Goal: Task Accomplishment & Management: Use online tool/utility

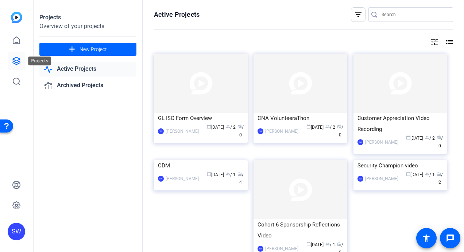
click at [19, 58] on icon at bounding box center [16, 60] width 9 height 9
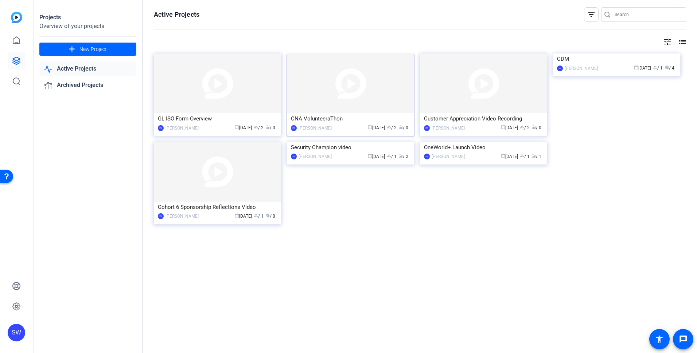
click at [340, 131] on div "calendar_today Aug 15 group / 2 radio / 0" at bounding box center [372, 128] width 75 height 8
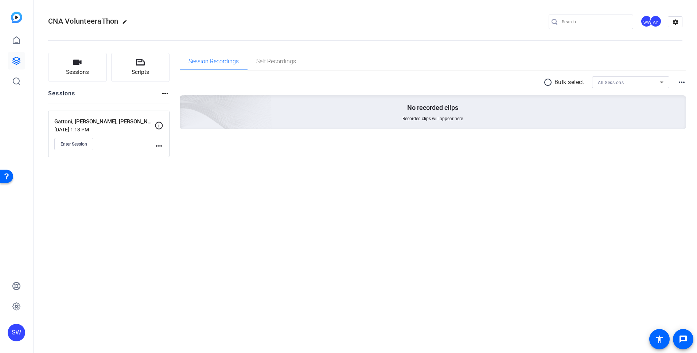
click at [159, 146] on mat-icon "more_horiz" at bounding box center [159, 146] width 9 height 9
click at [142, 171] on div at bounding box center [348, 176] width 697 height 353
click at [463, 22] on div "SW" at bounding box center [646, 21] width 12 height 12
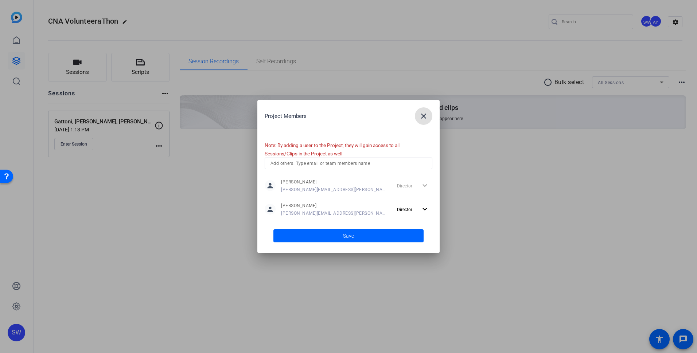
click at [423, 116] on mat-icon "close" at bounding box center [423, 116] width 9 height 9
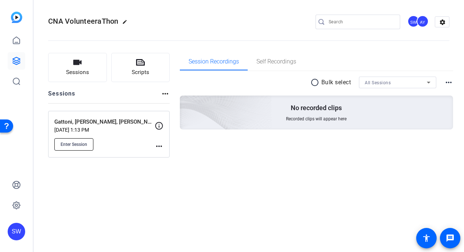
click at [74, 143] on span "Enter Session" at bounding box center [73, 144] width 27 height 6
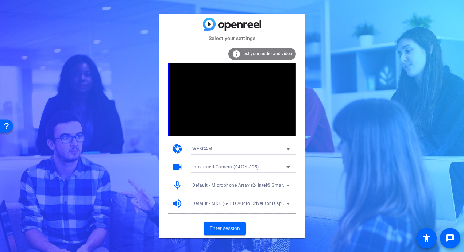
click at [289, 149] on icon at bounding box center [288, 149] width 4 height 2
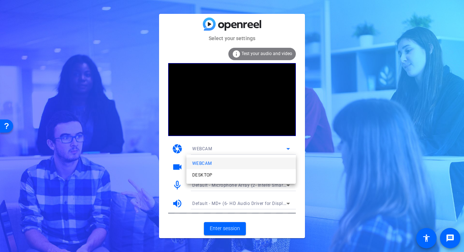
click at [300, 147] on div at bounding box center [232, 126] width 464 height 252
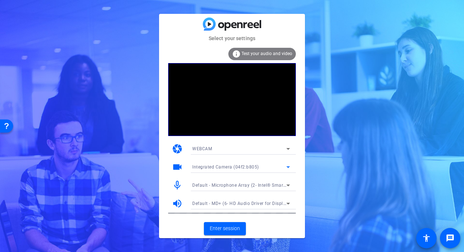
click at [288, 166] on icon at bounding box center [288, 167] width 9 height 9
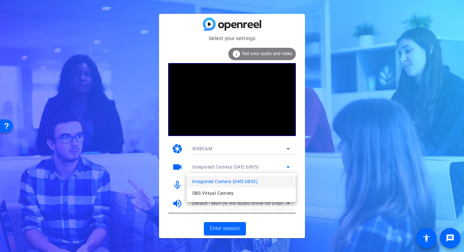
click at [302, 164] on div at bounding box center [232, 126] width 464 height 252
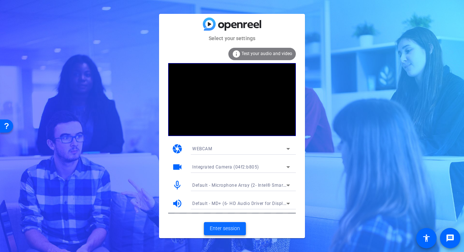
click at [222, 228] on span "Enter session" at bounding box center [225, 228] width 30 height 8
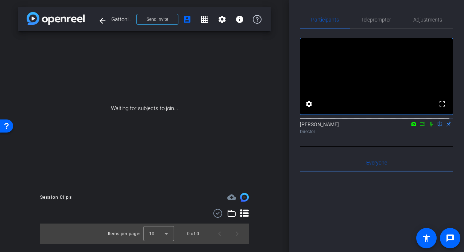
click at [419, 126] on icon at bounding box center [422, 123] width 6 height 5
click at [185, 21] on mat-icon "account_box" at bounding box center [187, 19] width 9 height 9
click at [429, 126] on icon at bounding box center [431, 124] width 4 height 4
click at [435, 127] on mat-icon "flip" at bounding box center [439, 123] width 9 height 7
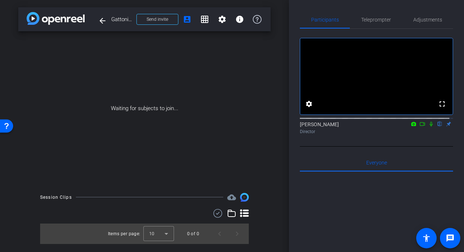
click at [435, 127] on mat-icon "flip" at bounding box center [439, 123] width 9 height 7
click at [419, 126] on icon at bounding box center [422, 123] width 6 height 5
click at [428, 126] on icon at bounding box center [431, 123] width 6 height 5
click at [419, 126] on icon at bounding box center [422, 123] width 6 height 5
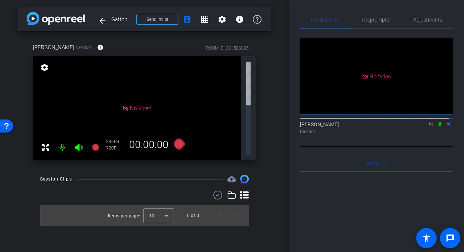
click at [44, 66] on mat-icon "settings" at bounding box center [44, 67] width 10 height 9
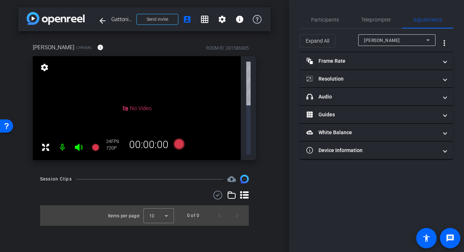
click at [44, 66] on mat-icon "settings" at bounding box center [44, 67] width 10 height 9
click at [324, 20] on span "Participants" at bounding box center [325, 19] width 28 height 5
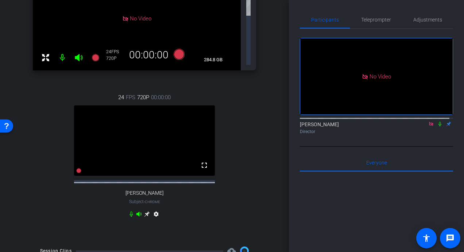
scroll to position [92, 0]
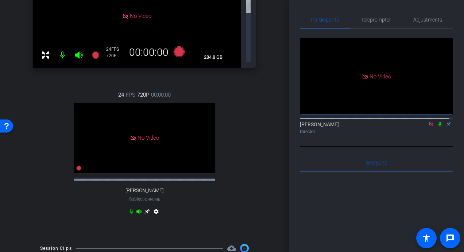
click at [155, 208] on mat-icon "settings" at bounding box center [156, 212] width 9 height 9
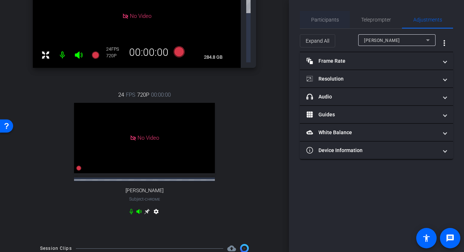
click at [329, 20] on span "Participants" at bounding box center [325, 19] width 28 height 5
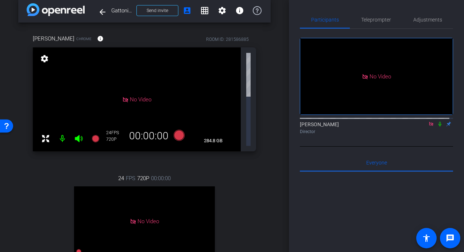
scroll to position [0, 0]
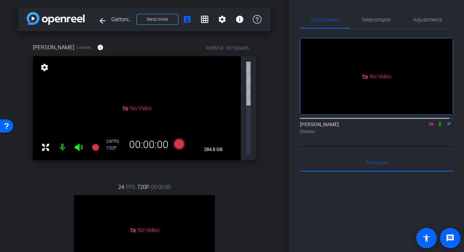
drag, startPoint x: 118, startPoint y: 176, endPoint x: 234, endPoint y: 171, distance: 116.3
click at [234, 171] on div "24 FPS 720P 00:00:00 No Video [PERSON_NAME] Subject - Chrome settings" at bounding box center [144, 246] width 223 height 151
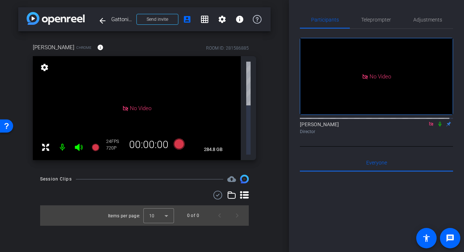
click at [242, 191] on icon at bounding box center [244, 195] width 9 height 9
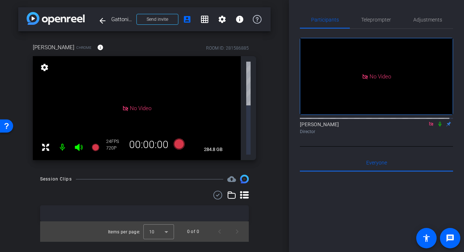
click at [242, 191] on icon at bounding box center [244, 195] width 9 height 9
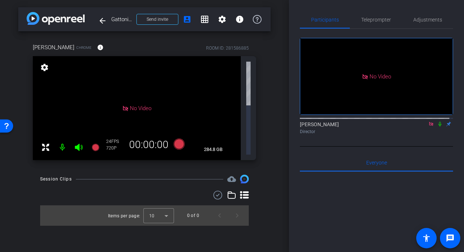
click at [44, 69] on mat-icon "settings" at bounding box center [44, 67] width 10 height 9
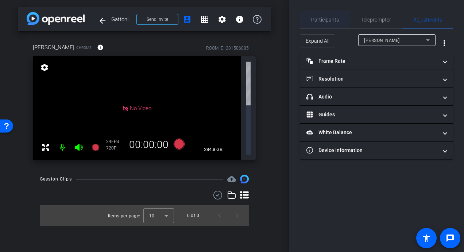
click at [323, 19] on span "Participants" at bounding box center [325, 19] width 28 height 5
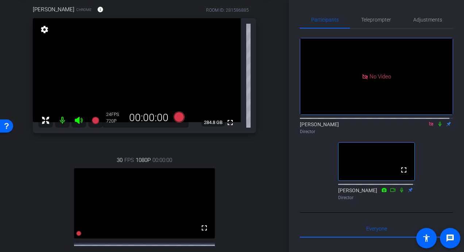
scroll to position [73, 0]
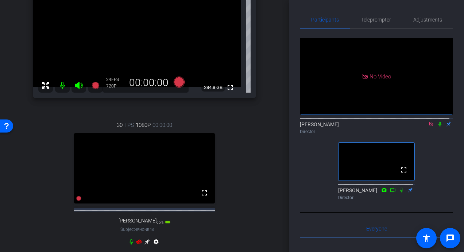
click at [137, 244] on icon at bounding box center [138, 241] width 5 height 5
click at [416, 20] on span "Adjustments" at bounding box center [427, 19] width 29 height 5
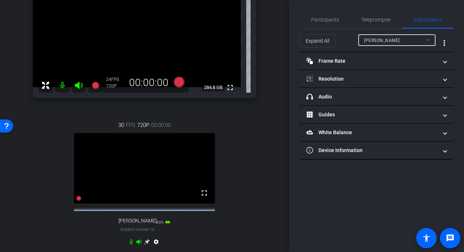
click at [429, 39] on icon at bounding box center [427, 40] width 9 height 9
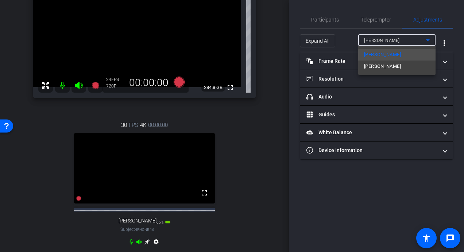
click at [388, 66] on span "[PERSON_NAME]" at bounding box center [382, 66] width 37 height 9
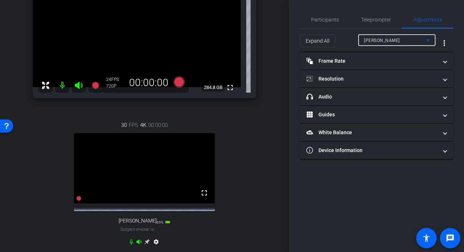
type input "1000"
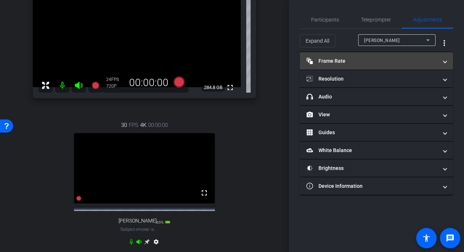
click at [444, 60] on span at bounding box center [444, 61] width 3 height 8
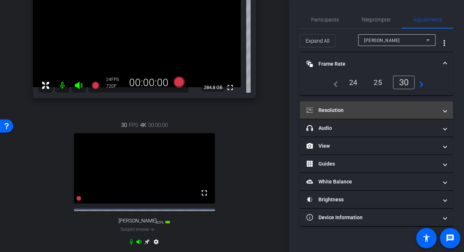
click at [444, 111] on span at bounding box center [444, 110] width 3 height 8
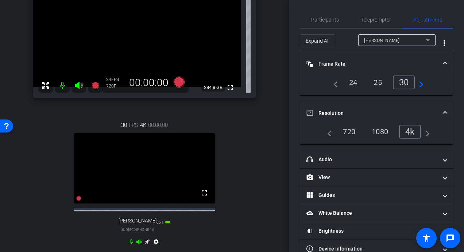
click at [409, 132] on div "4k" at bounding box center [410, 132] width 22 height 14
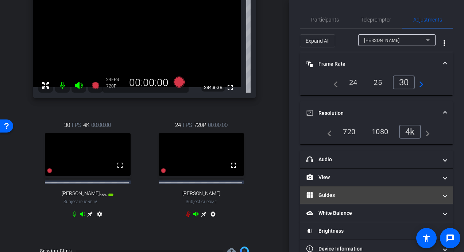
scroll to position [15, 0]
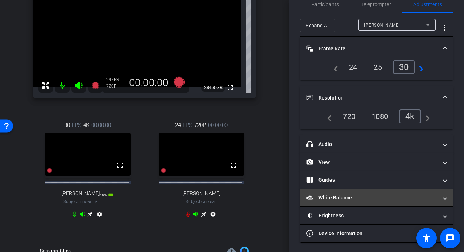
click at [443, 198] on span at bounding box center [444, 198] width 3 height 8
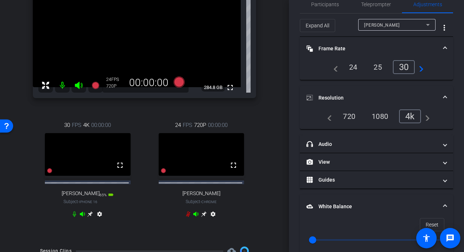
click at [308, 66] on div "navigate_before 24 25 30 navigate_next" at bounding box center [376, 67] width 136 height 14
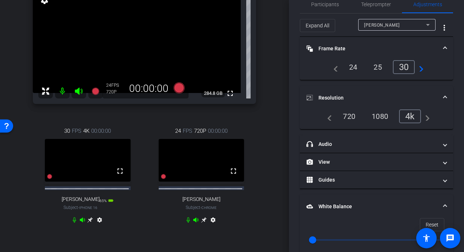
scroll to position [50, 0]
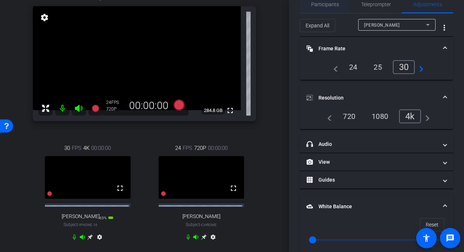
click at [323, 7] on span "Participants" at bounding box center [325, 4] width 28 height 5
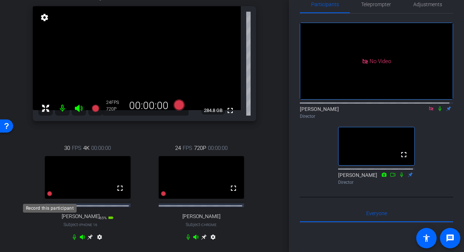
click at [50, 196] on icon at bounding box center [49, 193] width 5 height 5
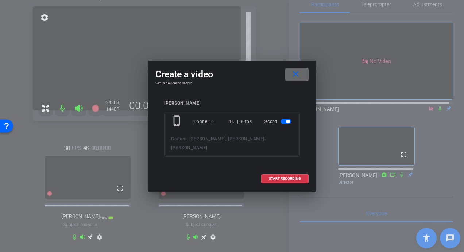
click at [294, 73] on mat-icon "close" at bounding box center [295, 74] width 9 height 9
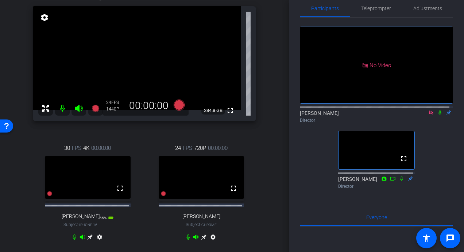
scroll to position [0, 0]
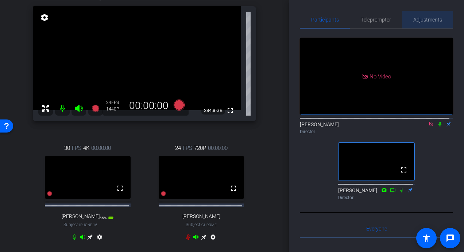
click at [426, 18] on span "Adjustments" at bounding box center [427, 19] width 29 height 5
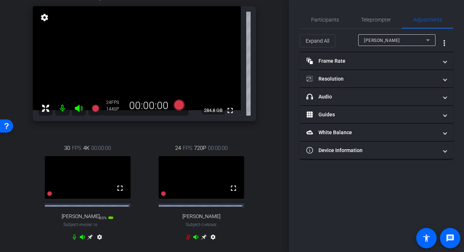
click at [432, 39] on div "[PERSON_NAME]" at bounding box center [396, 40] width 77 height 12
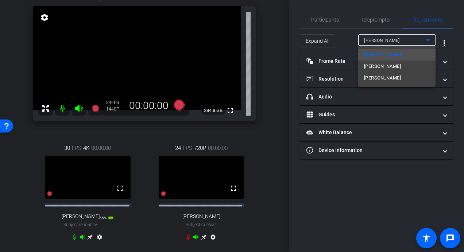
click at [375, 132] on div at bounding box center [232, 126] width 464 height 252
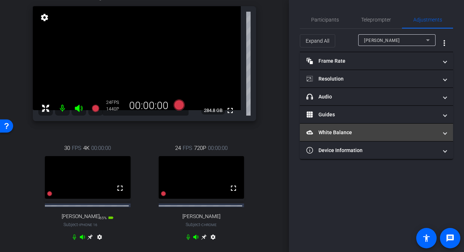
click at [445, 133] on span at bounding box center [444, 133] width 3 height 8
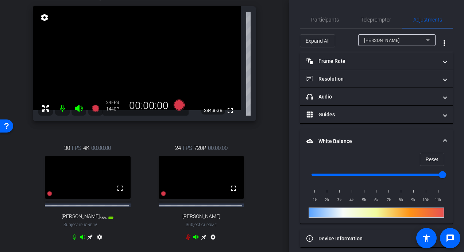
click at [306, 129] on mat-expansion-panel-header "White Balance White Balance" at bounding box center [376, 140] width 153 height 23
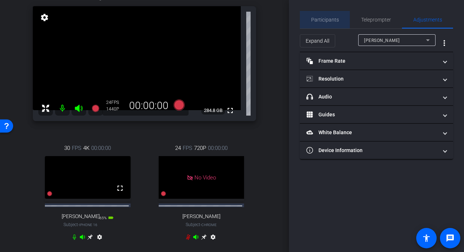
click at [328, 18] on span "Participants" at bounding box center [325, 19] width 28 height 5
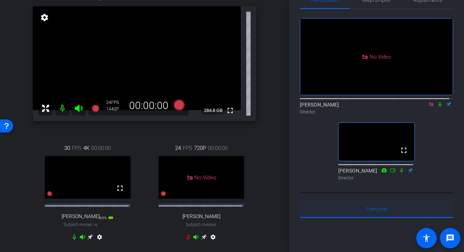
scroll to position [73, 0]
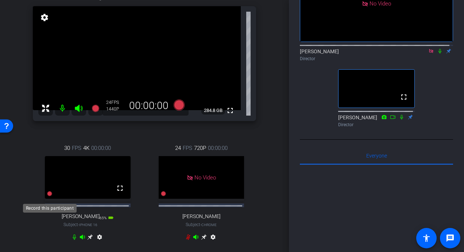
click at [49, 196] on icon at bounding box center [49, 193] width 5 height 5
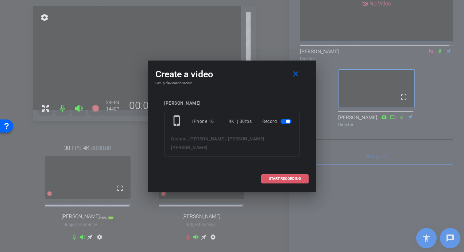
click at [277, 177] on span "START RECORDING" at bounding box center [285, 179] width 32 height 4
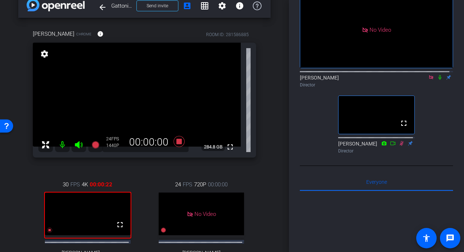
scroll to position [0, 0]
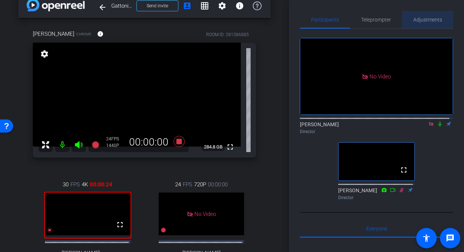
click at [428, 18] on span "Adjustments" at bounding box center [427, 19] width 29 height 5
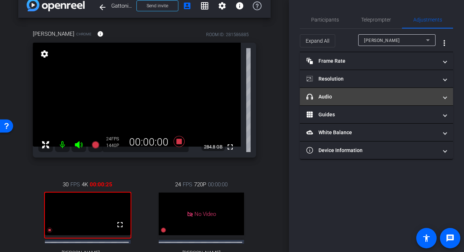
click at [444, 96] on span at bounding box center [444, 97] width 3 height 8
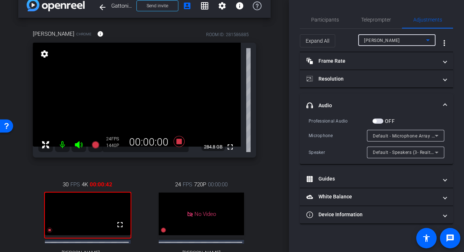
click at [430, 39] on icon at bounding box center [427, 40] width 9 height 9
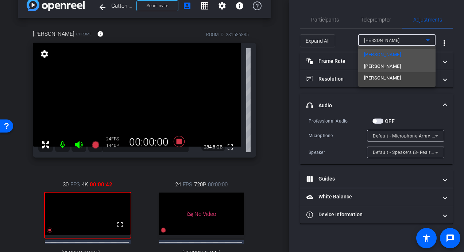
click at [388, 66] on span "[PERSON_NAME]" at bounding box center [382, 66] width 37 height 9
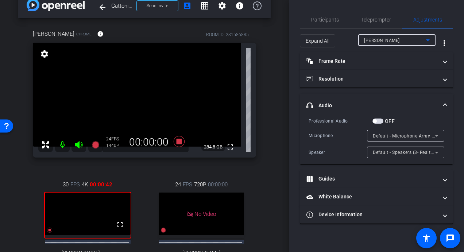
type input "1000"
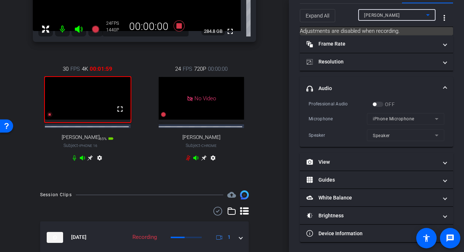
scroll to position [160, 0]
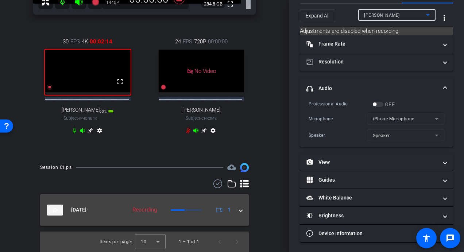
click at [239, 210] on span at bounding box center [240, 210] width 3 height 8
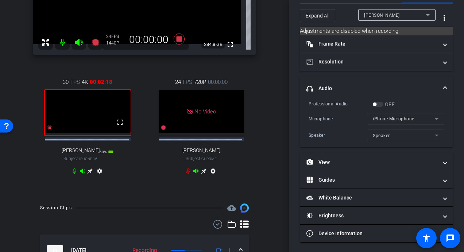
scroll to position [113, 0]
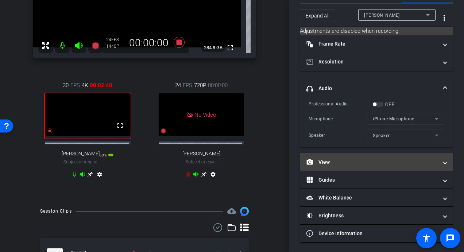
click at [442, 163] on mat-expansion-panel-header "View" at bounding box center [376, 161] width 153 height 17
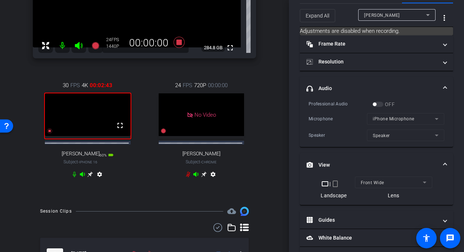
click at [443, 163] on span at bounding box center [444, 165] width 3 height 8
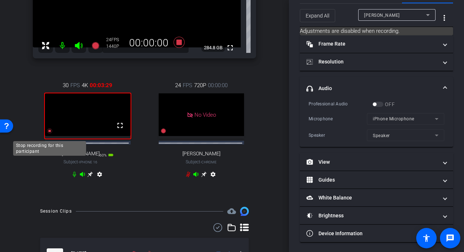
click at [49, 134] on icon at bounding box center [49, 131] width 5 height 5
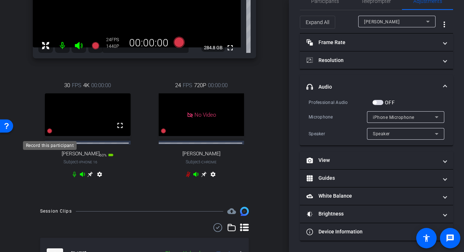
scroll to position [17, 0]
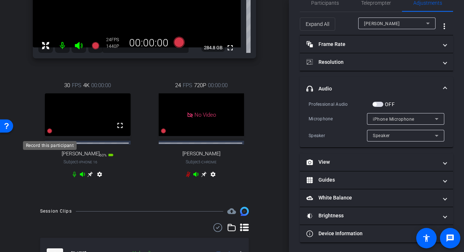
click at [49, 134] on icon at bounding box center [49, 131] width 5 height 5
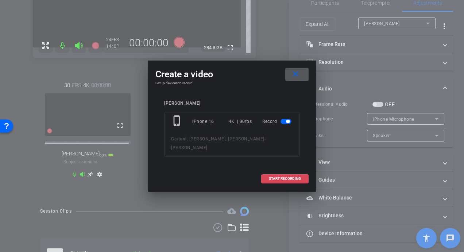
click at [280, 170] on span at bounding box center [284, 178] width 47 height 17
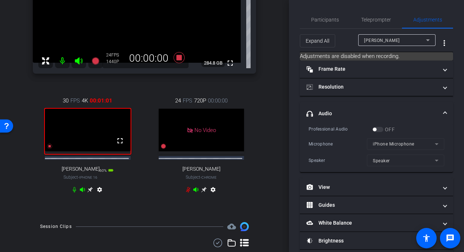
scroll to position [114, 0]
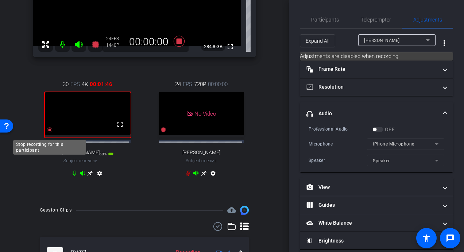
click at [50, 133] on icon at bounding box center [49, 130] width 5 height 5
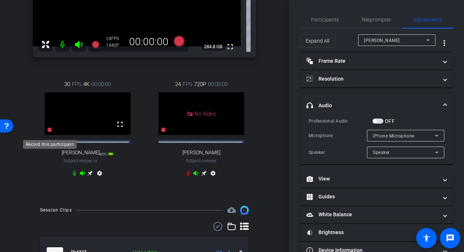
click at [49, 133] on icon at bounding box center [49, 130] width 5 height 5
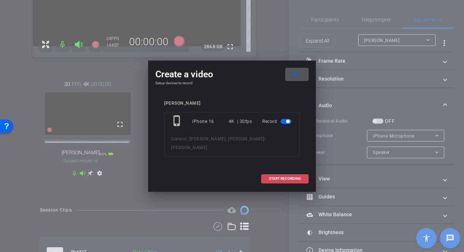
click at [292, 177] on span "START RECORDING" at bounding box center [285, 179] width 32 height 4
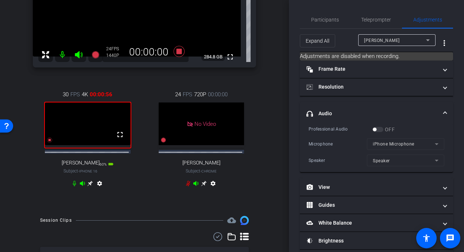
scroll to position [77, 0]
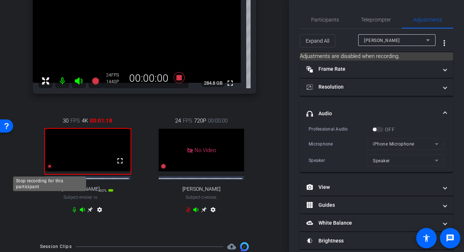
click at [49, 169] on icon at bounding box center [49, 166] width 5 height 5
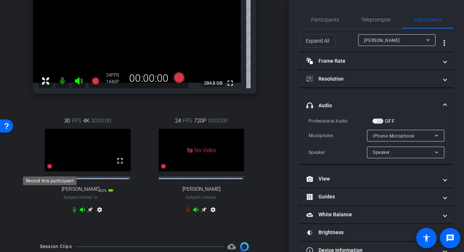
click at [49, 169] on icon at bounding box center [49, 166] width 5 height 5
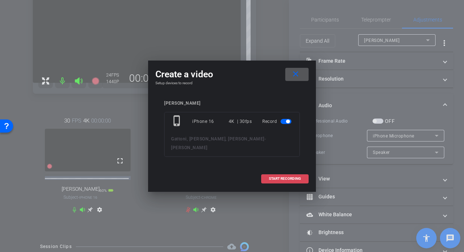
click at [288, 173] on span at bounding box center [284, 178] width 47 height 17
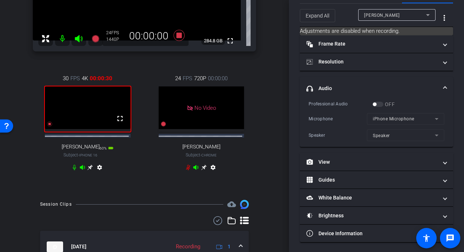
scroll to position [114, 0]
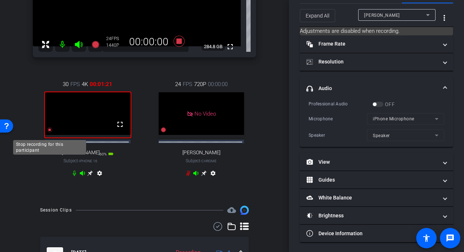
click at [50, 133] on icon at bounding box center [49, 130] width 5 height 5
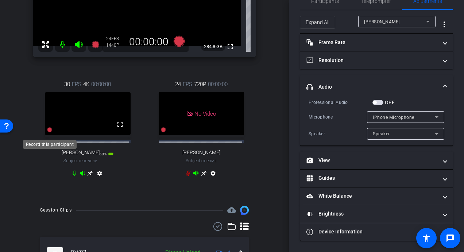
scroll to position [17, 0]
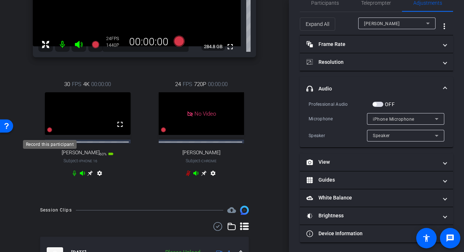
click at [50, 133] on icon at bounding box center [49, 130] width 5 height 5
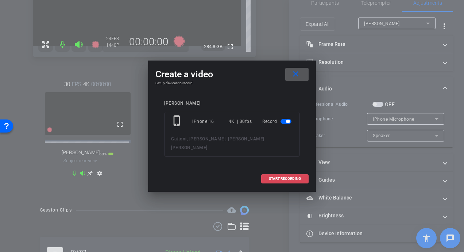
click at [293, 177] on span "START RECORDING" at bounding box center [285, 179] width 32 height 4
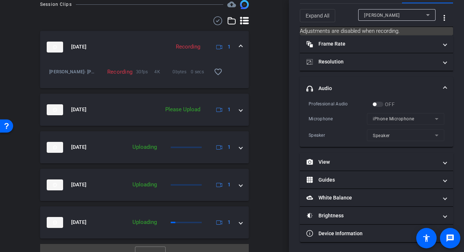
scroll to position [336, 0]
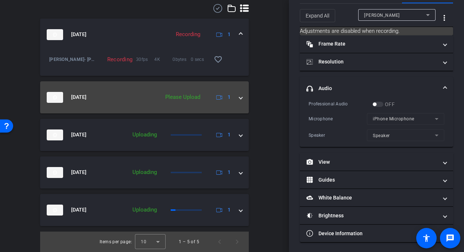
click at [187, 97] on div "Please Upload" at bounding box center [182, 97] width 42 height 8
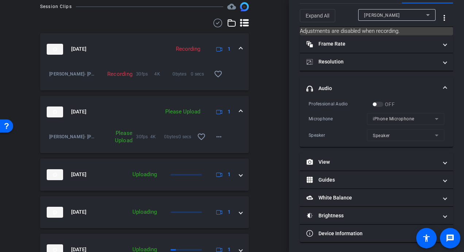
scroll to position [324, 0]
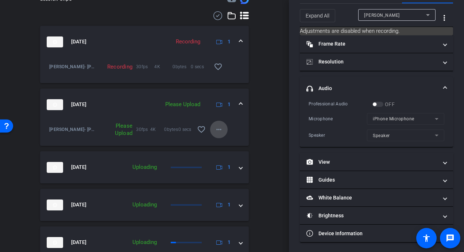
click at [216, 134] on mat-icon "more_horiz" at bounding box center [218, 129] width 9 height 9
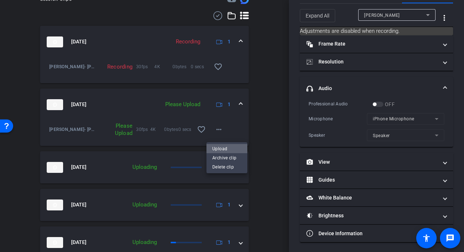
click at [217, 149] on span "Upload" at bounding box center [226, 148] width 29 height 9
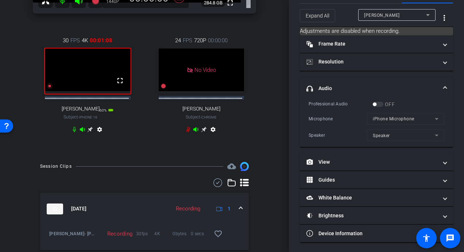
scroll to position [142, 0]
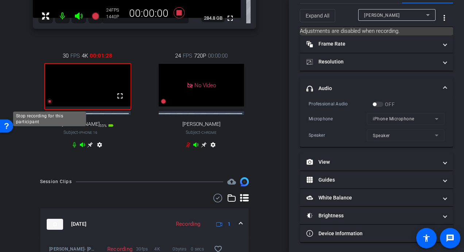
click at [50, 104] on icon at bounding box center [49, 101] width 5 height 5
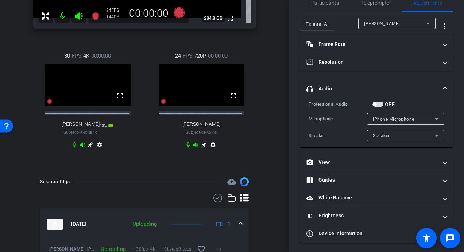
click at [98, 150] on mat-icon "settings" at bounding box center [99, 146] width 9 height 9
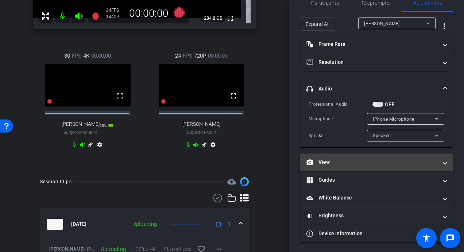
click at [443, 163] on span at bounding box center [444, 162] width 3 height 8
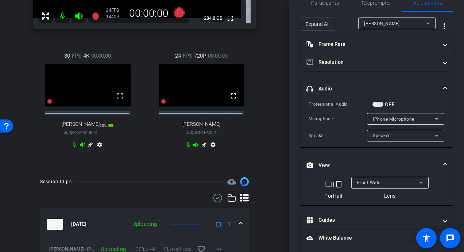
click at [419, 182] on icon at bounding box center [421, 183] width 4 height 2
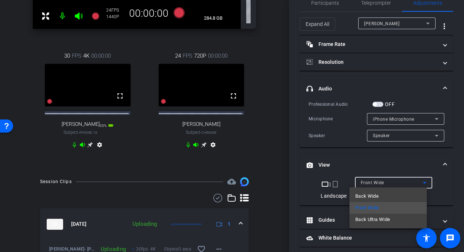
click at [385, 196] on mat-option "Back Wide" at bounding box center [387, 196] width 77 height 12
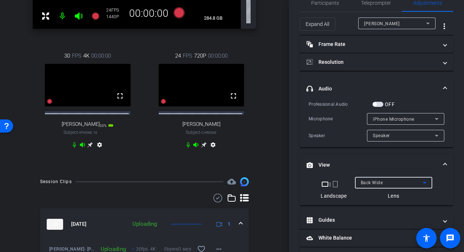
scroll to position [179, 0]
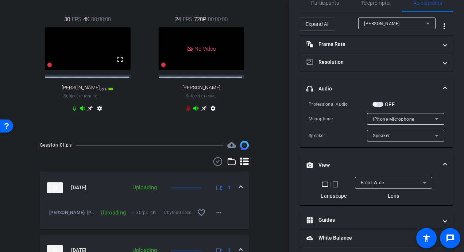
click at [89, 111] on icon at bounding box center [90, 108] width 6 height 6
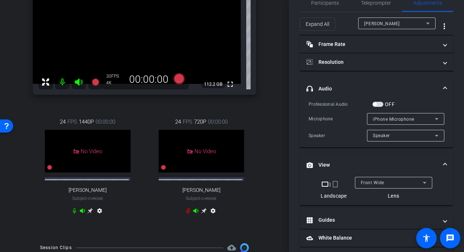
scroll to position [0, 0]
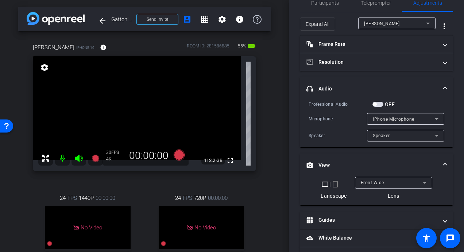
click at [423, 181] on icon at bounding box center [424, 182] width 9 height 9
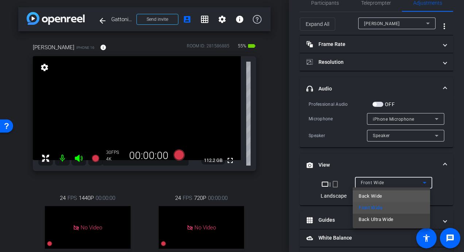
click at [377, 197] on span "Back Wide" at bounding box center [369, 196] width 23 height 9
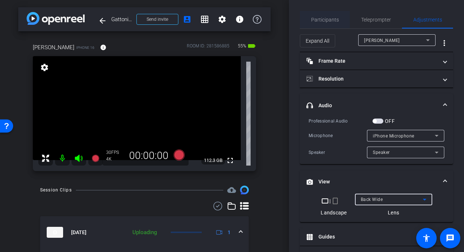
click at [334, 20] on span "Participants" at bounding box center [325, 19] width 28 height 5
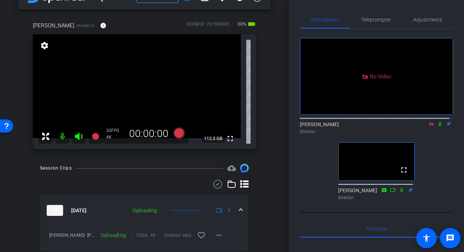
scroll to position [4, 0]
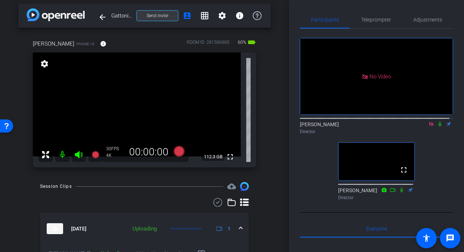
click at [157, 15] on span "Send invite" at bounding box center [157, 16] width 22 height 6
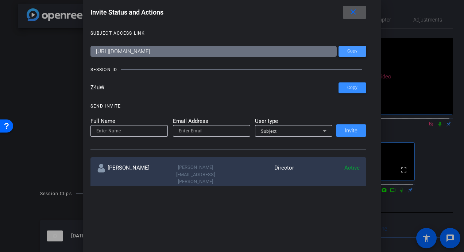
click at [348, 53] on span "Copy" at bounding box center [352, 50] width 10 height 5
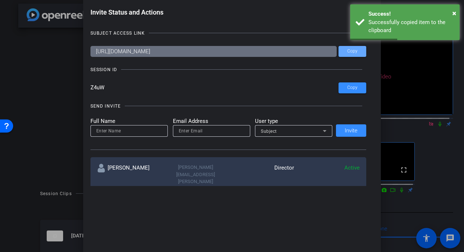
click at [434, 130] on div at bounding box center [232, 126] width 464 height 252
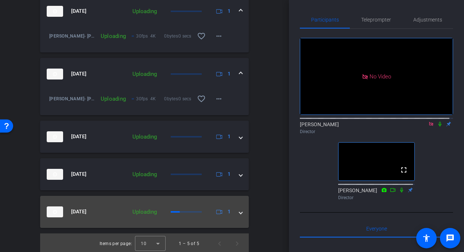
scroll to position [230, 0]
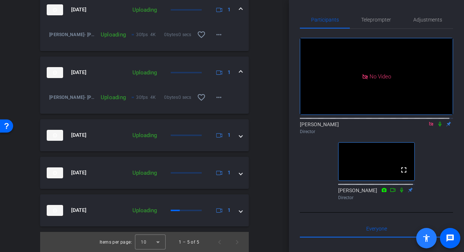
click at [427, 237] on mat-icon "accessibility" at bounding box center [426, 238] width 9 height 9
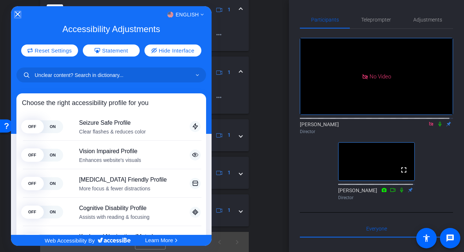
click at [16, 15] on icon "Close Accessibility Interface" at bounding box center [17, 14] width 5 height 5
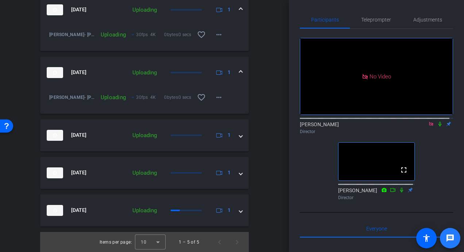
click at [448, 239] on mat-icon "message" at bounding box center [449, 238] width 9 height 9
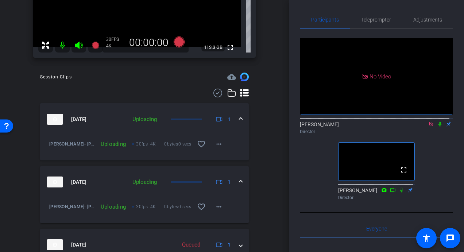
scroll to position [222, 0]
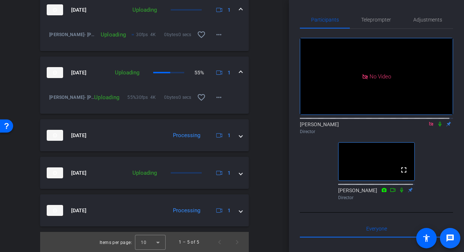
click at [453, 238] on mat-icon "message" at bounding box center [449, 238] width 9 height 9
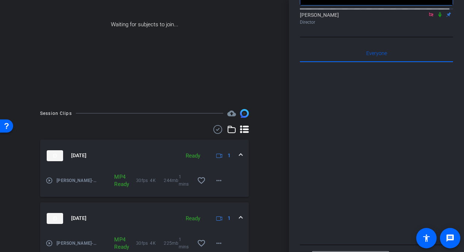
scroll to position [230, 0]
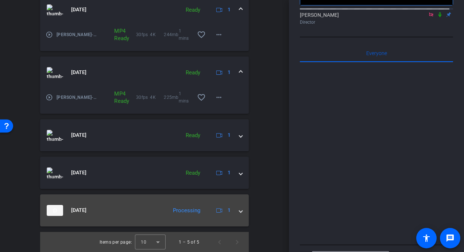
click at [239, 211] on span at bounding box center [240, 210] width 3 height 8
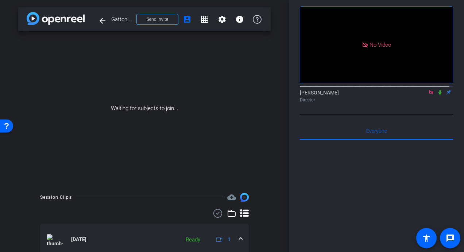
scroll to position [0, 0]
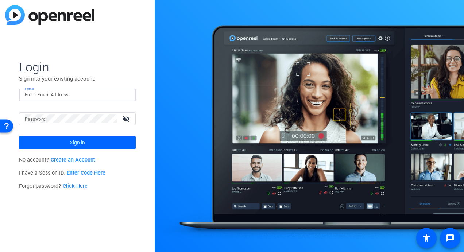
click at [68, 95] on input "Email" at bounding box center [77, 94] width 105 height 9
type input "[PERSON_NAME][EMAIL_ADDRESS][PERSON_NAME][DOMAIN_NAME]"
click at [19, 136] on button "Sign in" at bounding box center [77, 142] width 117 height 13
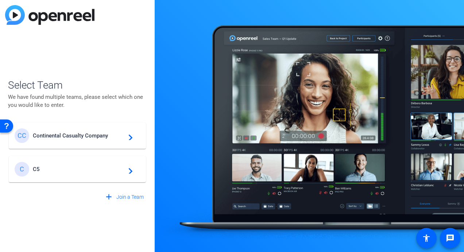
click at [73, 139] on div "CC Continental Casualty Company navigate_next" at bounding box center [77, 135] width 125 height 15
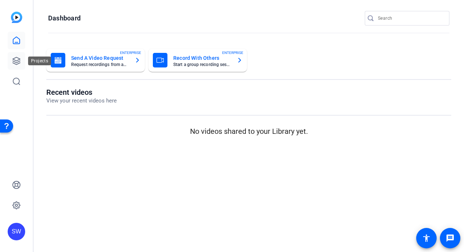
click at [17, 58] on icon at bounding box center [16, 60] width 9 height 9
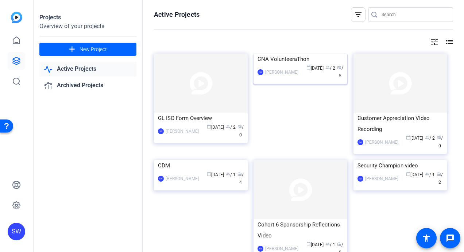
click at [284, 86] on mat-card-content "CNA VolunteeraThon SW [PERSON_NAME] calendar_today [DATE] group / 2 radio / 5" at bounding box center [299, 70] width 97 height 32
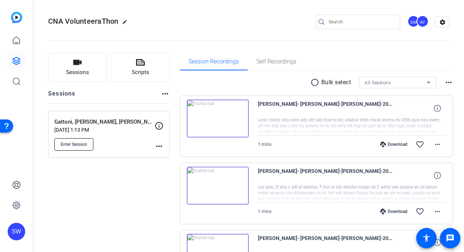
click at [73, 146] on span "Enter Session" at bounding box center [73, 144] width 27 height 6
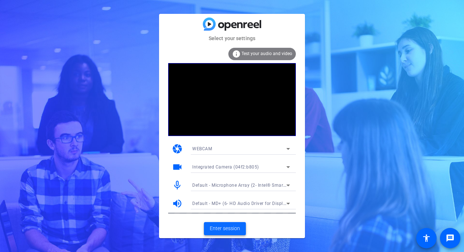
click at [228, 227] on span "Enter session" at bounding box center [225, 228] width 30 height 8
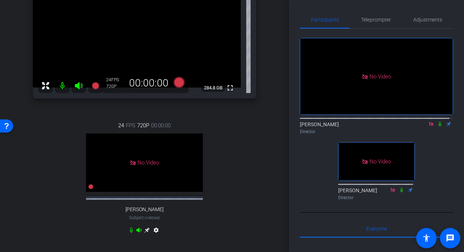
scroll to position [73, 0]
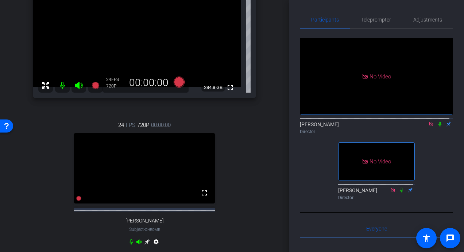
click at [428, 126] on icon at bounding box center [431, 123] width 6 height 5
click at [419, 126] on icon at bounding box center [422, 123] width 6 height 5
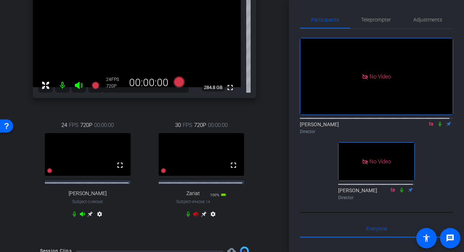
click at [193, 217] on icon at bounding box center [196, 214] width 6 height 6
click at [93, 217] on icon at bounding box center [89, 213] width 5 height 5
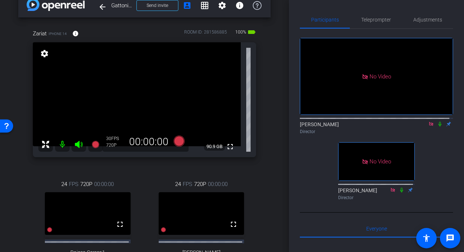
scroll to position [0, 0]
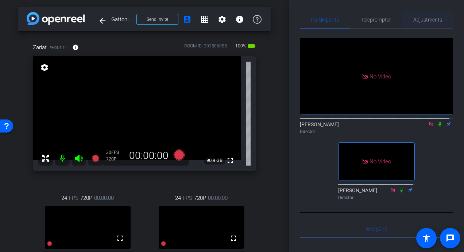
click at [418, 21] on span "Adjustments" at bounding box center [427, 19] width 29 height 5
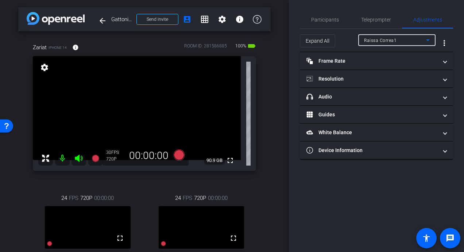
click at [428, 41] on icon at bounding box center [427, 40] width 9 height 9
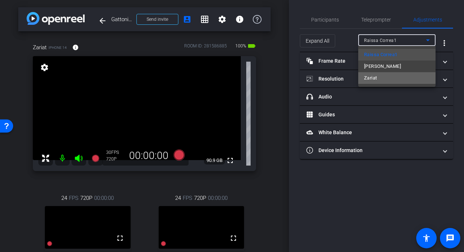
click at [383, 77] on mat-option "Zariat" at bounding box center [396, 78] width 77 height 12
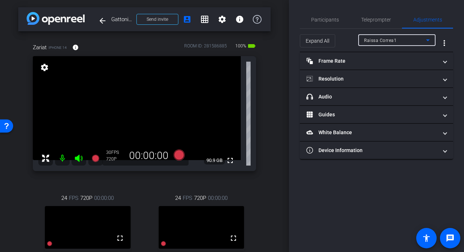
type input "1000"
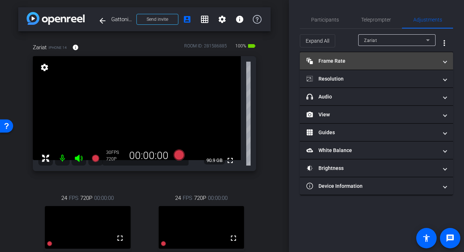
click at [444, 60] on span at bounding box center [444, 61] width 3 height 8
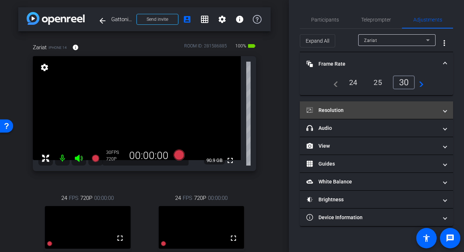
click at [445, 110] on span at bounding box center [444, 110] width 3 height 8
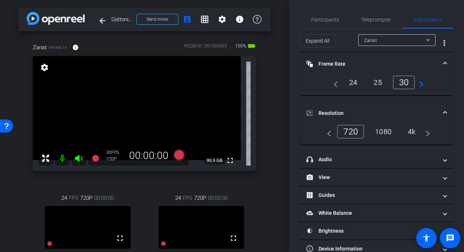
click at [411, 133] on div "4k" at bounding box center [411, 131] width 19 height 12
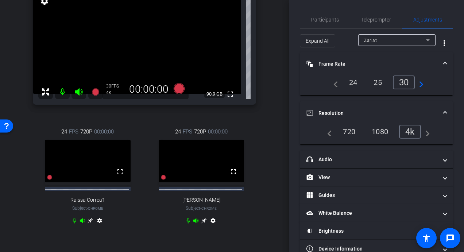
scroll to position [73, 0]
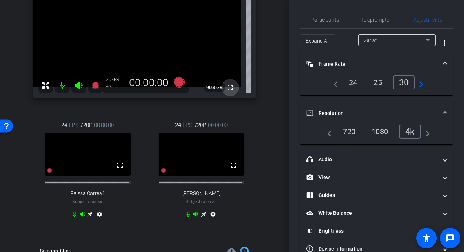
click at [226, 87] on mat-icon "fullscreen" at bounding box center [230, 87] width 9 height 9
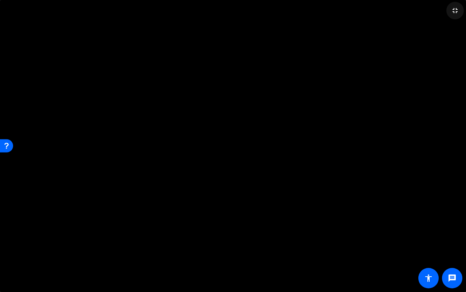
click at [455, 10] on mat-icon "fullscreen_exit" at bounding box center [455, 10] width 9 height 9
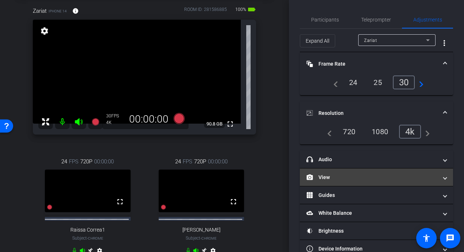
scroll to position [15, 0]
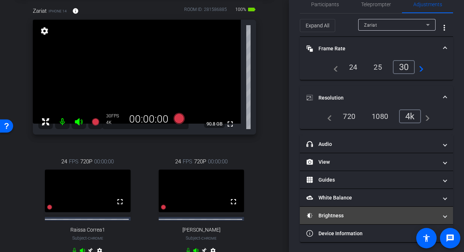
click at [340, 214] on mat-panel-title "Brightness" at bounding box center [371, 216] width 131 height 8
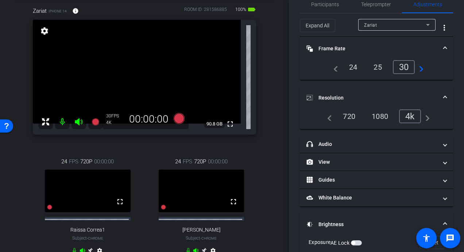
click at [358, 242] on span "button" at bounding box center [356, 242] width 11 height 5
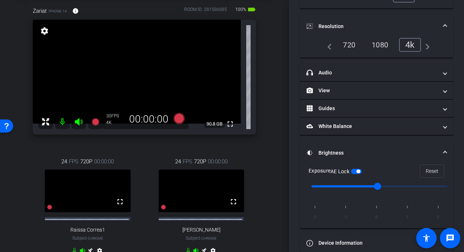
scroll to position [96, 0]
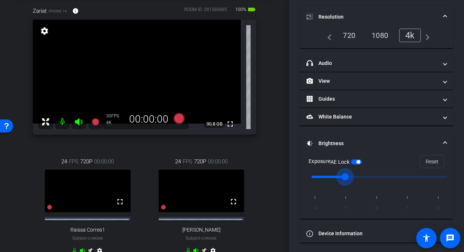
click at [336, 176] on input "range" at bounding box center [379, 177] width 151 height 16
type input "0"
click at [373, 176] on input "range" at bounding box center [379, 177] width 151 height 16
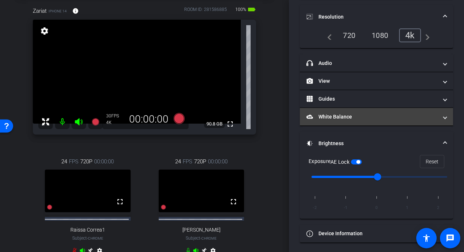
click at [443, 117] on span at bounding box center [444, 117] width 3 height 8
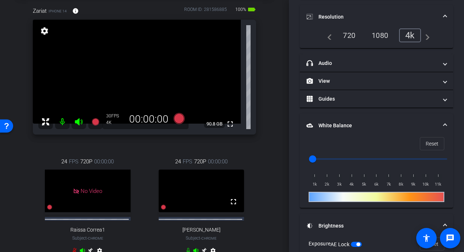
click at [359, 158] on input "range" at bounding box center [379, 159] width 151 height 16
click at [329, 158] on input "range" at bounding box center [379, 159] width 151 height 16
click at [425, 141] on span "Reset" at bounding box center [431, 144] width 13 height 14
type input "1000"
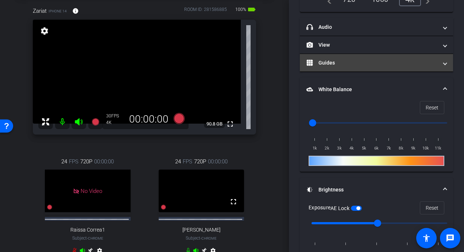
scroll to position [146, 0]
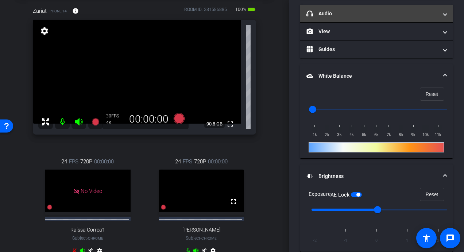
click at [329, 15] on mat-panel-title "headphone icon Audio" at bounding box center [371, 14] width 131 height 8
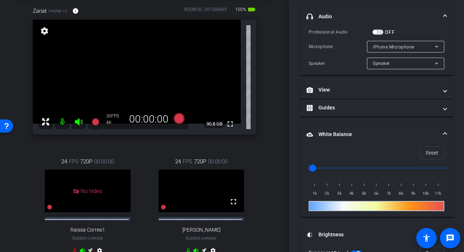
click at [378, 31] on span "button" at bounding box center [377, 32] width 11 height 5
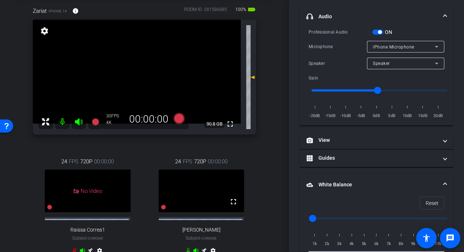
click at [443, 15] on span at bounding box center [444, 17] width 3 height 8
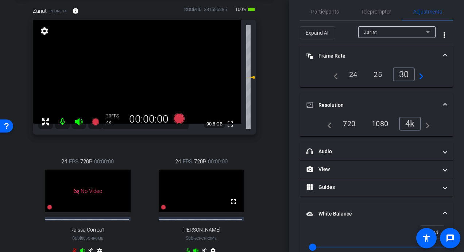
scroll to position [0, 0]
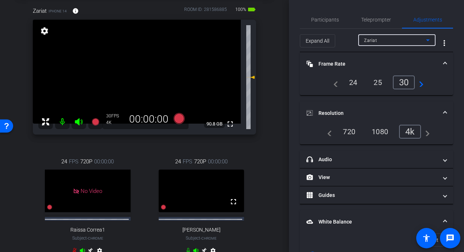
click at [427, 39] on icon at bounding box center [427, 40] width 9 height 9
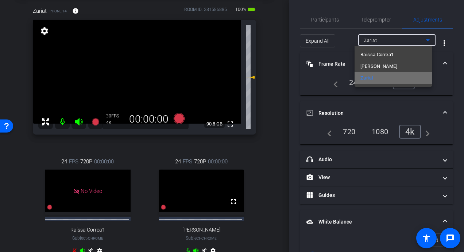
click at [369, 79] on span "Zariat" at bounding box center [366, 78] width 13 height 9
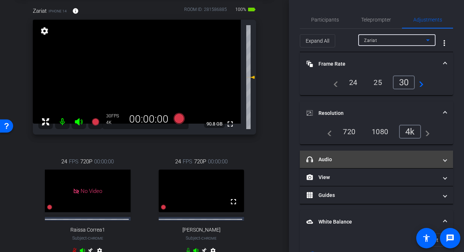
click at [437, 159] on span "headphone icon Audio" at bounding box center [374, 160] width 137 height 8
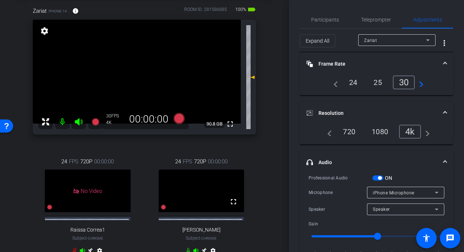
drag, startPoint x: 377, startPoint y: 176, endPoint x: 375, endPoint y: 181, distance: 5.1
click at [377, 177] on span "button" at bounding box center [377, 177] width 11 height 5
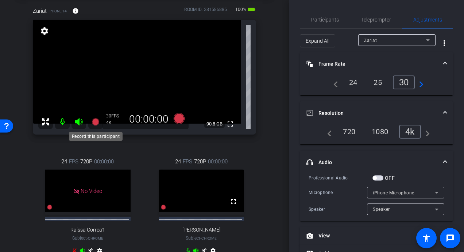
click at [95, 122] on icon at bounding box center [94, 121] width 7 height 7
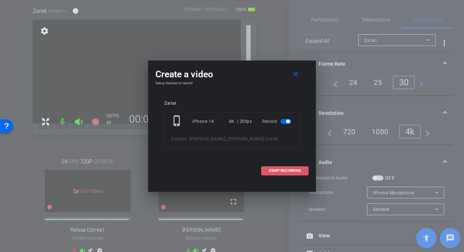
click at [274, 171] on span "START RECORDING" at bounding box center [285, 171] width 32 height 4
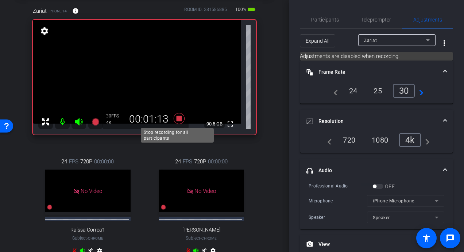
click at [176, 120] on icon at bounding box center [178, 118] width 11 height 11
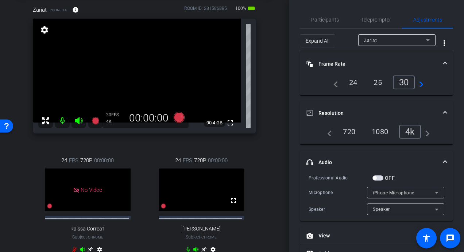
scroll to position [36, 0]
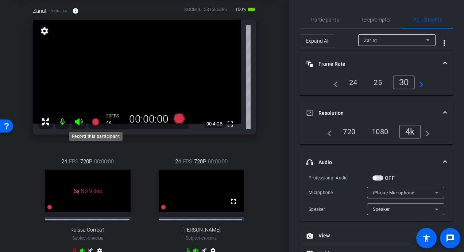
click at [94, 121] on icon at bounding box center [94, 121] width 7 height 7
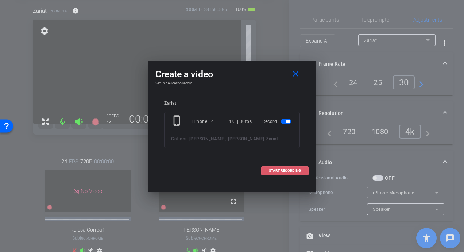
click at [286, 171] on span "START RECORDING" at bounding box center [285, 171] width 32 height 4
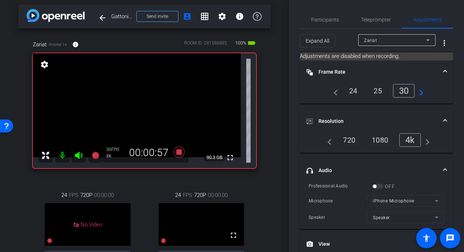
scroll to position [0, 0]
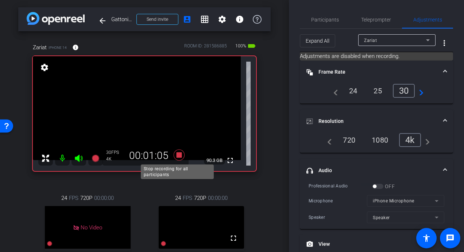
click at [176, 155] on icon at bounding box center [178, 154] width 11 height 11
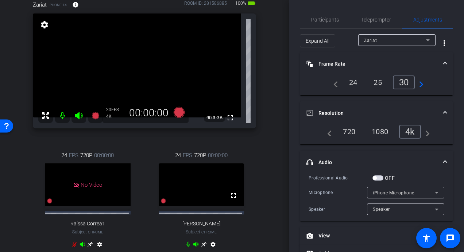
scroll to position [36, 0]
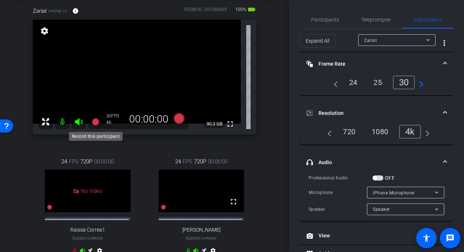
click at [95, 121] on icon at bounding box center [94, 121] width 7 height 7
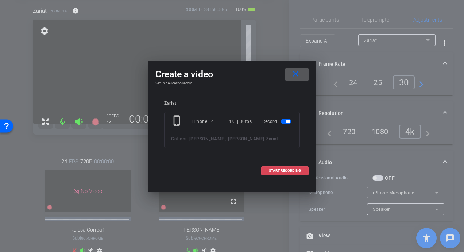
click at [280, 169] on span "START RECORDING" at bounding box center [285, 171] width 32 height 4
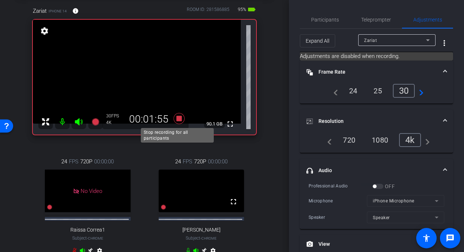
click at [177, 119] on icon at bounding box center [178, 118] width 11 height 11
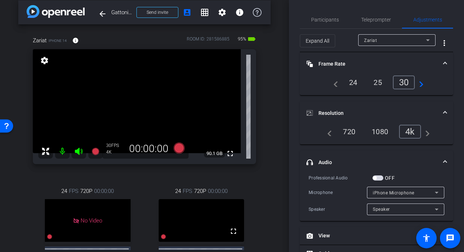
scroll to position [0, 0]
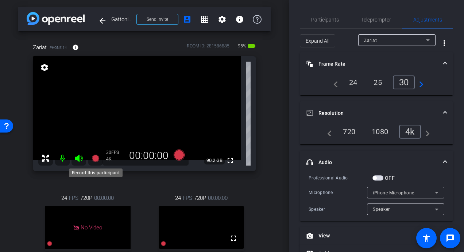
click at [95, 159] on icon at bounding box center [94, 158] width 7 height 7
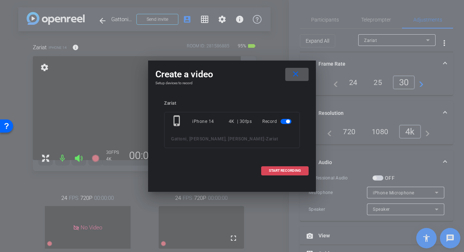
click at [273, 170] on span "START RECORDING" at bounding box center [285, 171] width 32 height 4
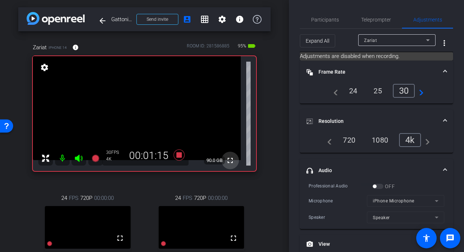
click at [226, 160] on mat-icon "fullscreen" at bounding box center [230, 160] width 9 height 9
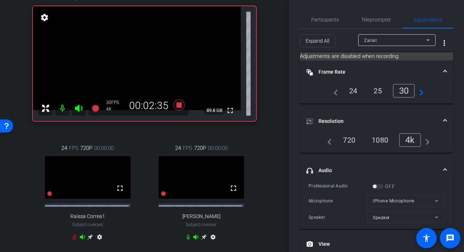
scroll to position [36, 0]
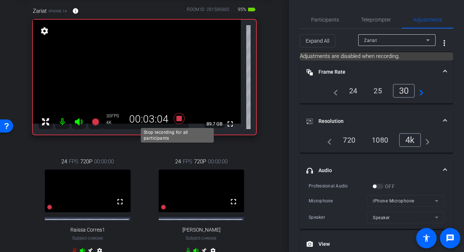
click at [177, 120] on icon at bounding box center [178, 118] width 11 height 11
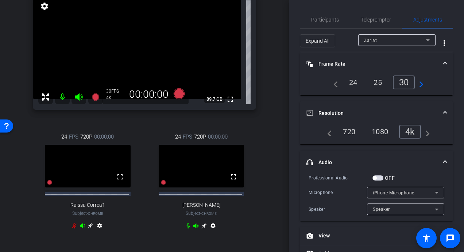
scroll to position [73, 0]
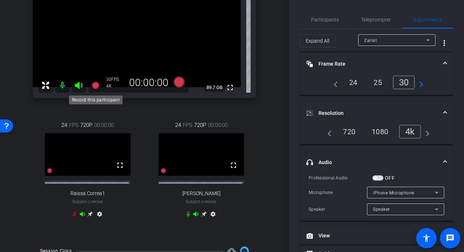
click at [95, 85] on icon at bounding box center [94, 85] width 7 height 7
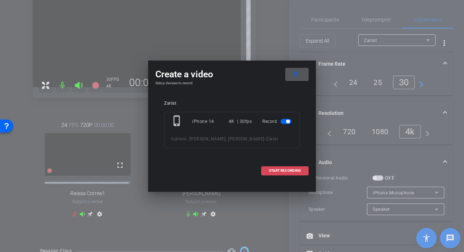
click at [273, 172] on span "START RECORDING" at bounding box center [285, 171] width 32 height 4
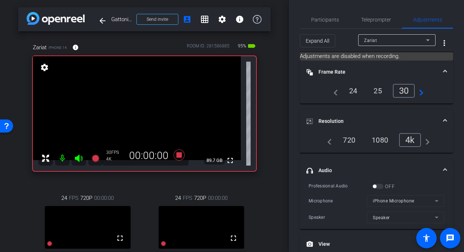
scroll to position [36, 0]
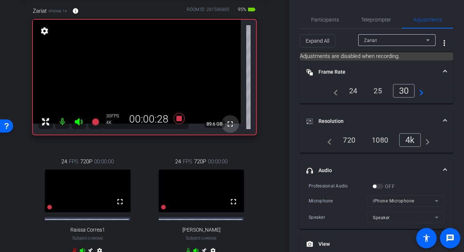
click at [226, 124] on mat-icon "fullscreen" at bounding box center [230, 124] width 9 height 9
click at [320, 22] on span "Participants" at bounding box center [325, 19] width 28 height 5
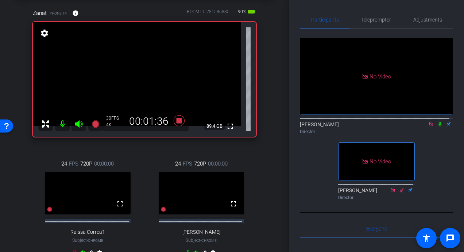
scroll to position [73, 0]
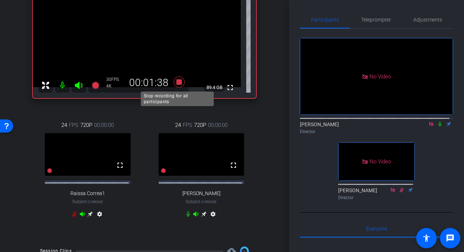
click at [178, 82] on icon at bounding box center [178, 82] width 11 height 11
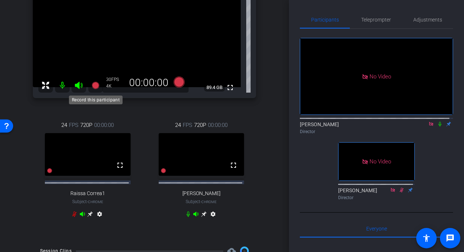
click at [95, 85] on icon at bounding box center [94, 85] width 7 height 7
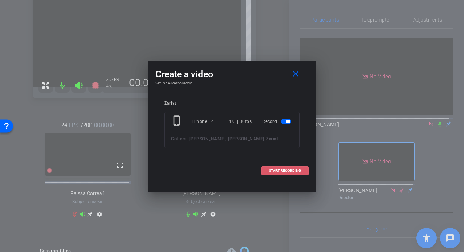
click at [288, 171] on span "START RECORDING" at bounding box center [285, 171] width 32 height 4
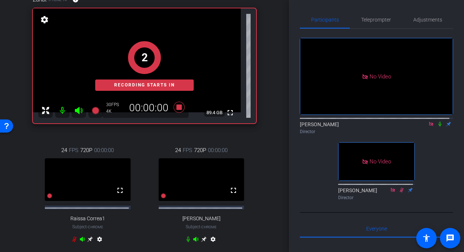
scroll to position [36, 0]
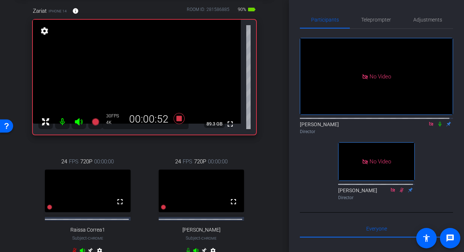
click at [437, 121] on icon at bounding box center [440, 123] width 6 height 5
click at [438, 122] on icon at bounding box center [440, 124] width 4 height 5
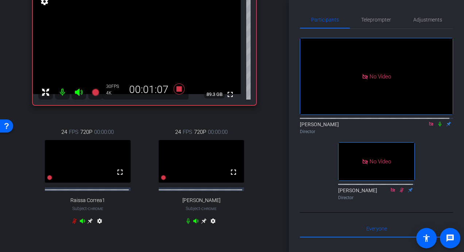
scroll to position [73, 0]
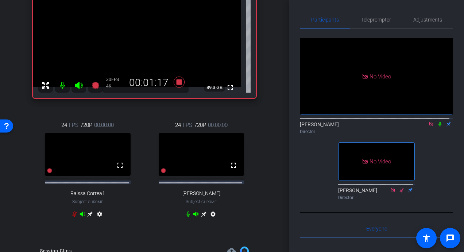
click at [438, 122] on icon at bounding box center [439, 124] width 3 height 5
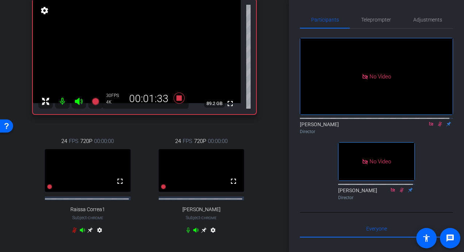
scroll to position [36, 0]
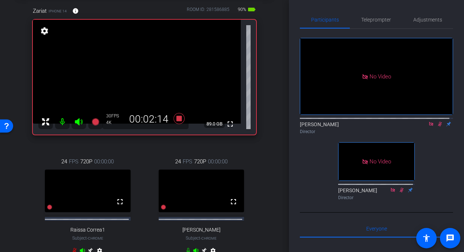
click at [437, 121] on icon at bounding box center [440, 123] width 6 height 5
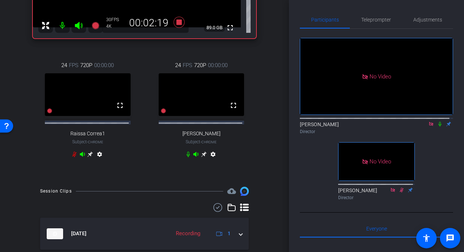
scroll to position [73, 0]
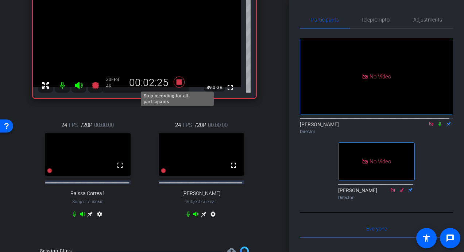
click at [176, 82] on icon at bounding box center [178, 82] width 11 height 11
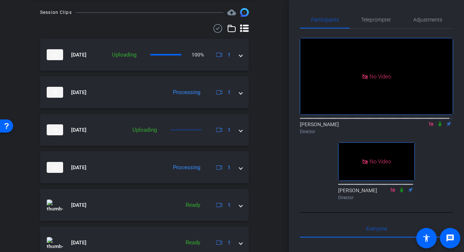
scroll to position [178, 0]
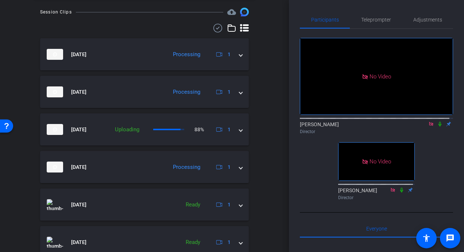
click at [398, 187] on icon at bounding box center [401, 189] width 6 height 5
click at [399, 187] on icon at bounding box center [401, 189] width 4 height 5
click at [398, 187] on icon at bounding box center [401, 189] width 6 height 5
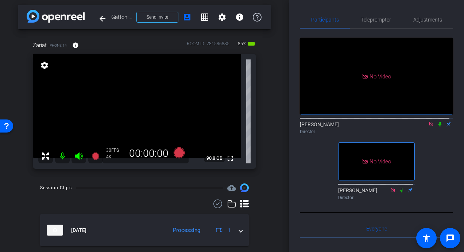
scroll to position [0, 0]
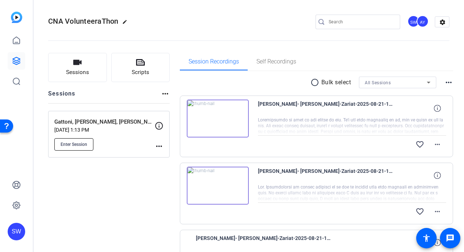
click at [81, 145] on span "Enter Session" at bounding box center [73, 144] width 27 height 6
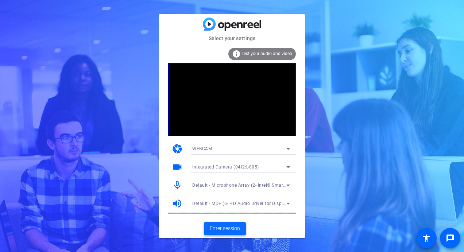
click at [220, 231] on span "Enter session" at bounding box center [225, 228] width 30 height 8
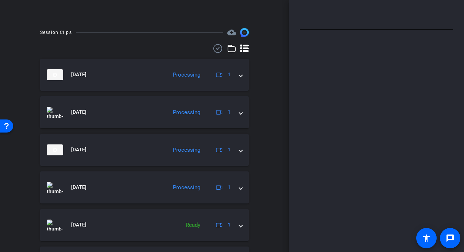
scroll to position [219, 0]
